Goal: Task Accomplishment & Management: Use online tool/utility

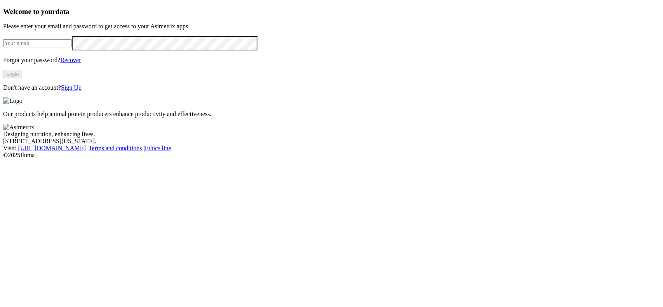
type input "cdiaz@alura-ahn.com"
click at [22, 78] on button "Login" at bounding box center [12, 74] width 19 height 8
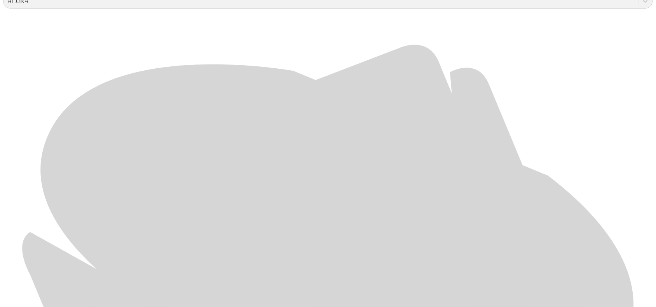
scroll to position [340, 0]
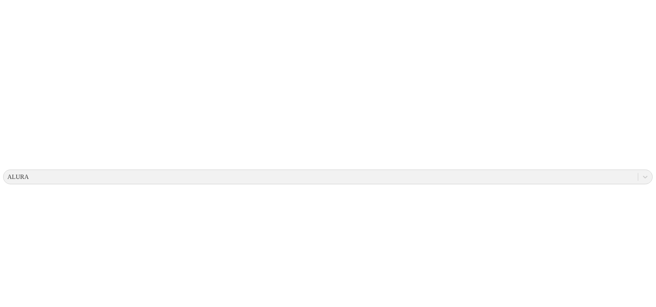
scroll to position [0, 0]
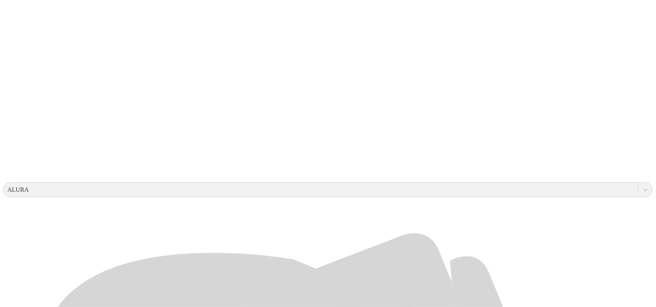
scroll to position [194, 0]
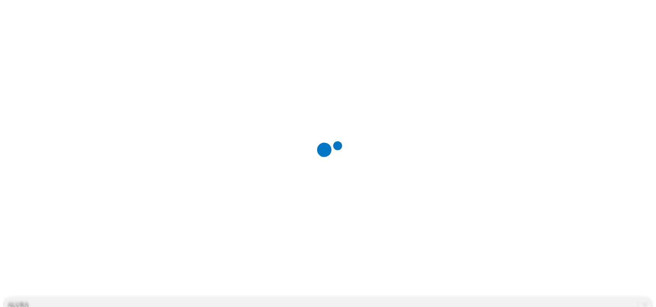
scroll to position [0, 0]
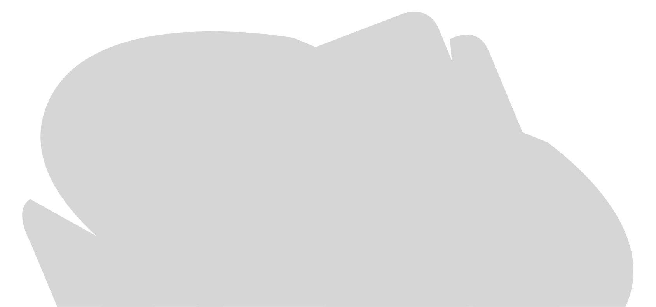
scroll to position [367, 0]
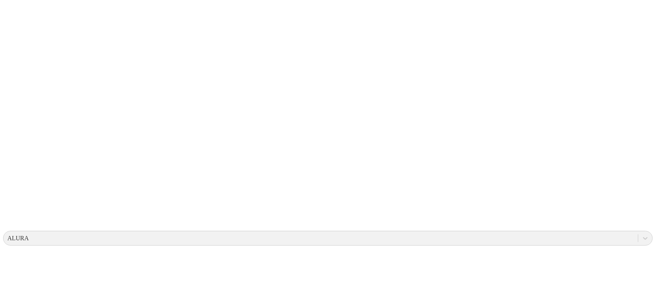
scroll to position [0, 0]
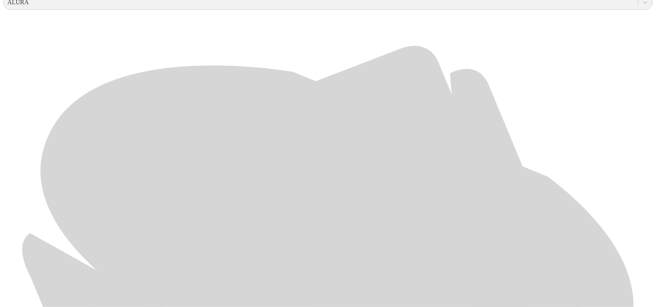
scroll to position [367, 0]
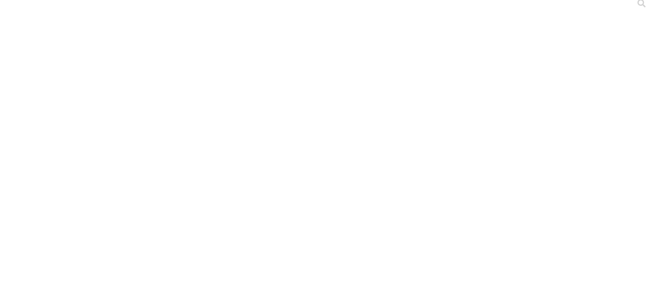
scroll to position [0, 0]
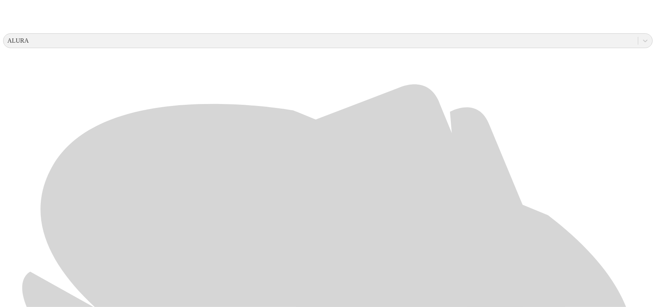
scroll to position [291, 0]
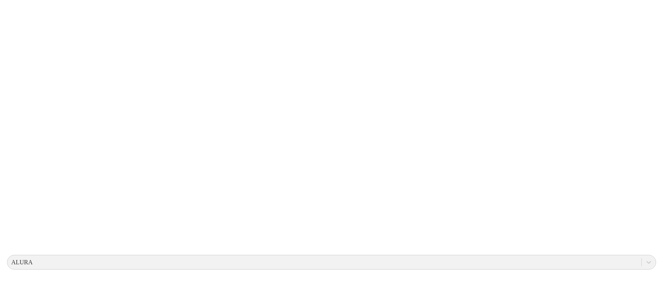
scroll to position [0, 0]
